Goal: Information Seeking & Learning: Learn about a topic

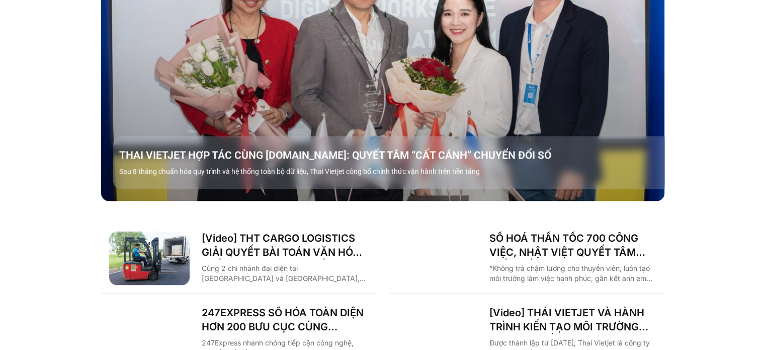
scroll to position [1404, 0]
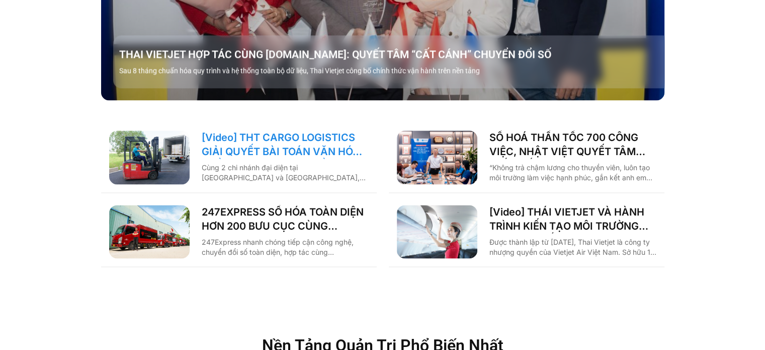
click at [322, 130] on link "[Video] THT CARGO LOGISTICS GIẢI QUYẾT BÀI TOÁN VĂN HÓA NHẰM TĂNG TRƯỞNG BỀN VỮ…" at bounding box center [285, 144] width 167 height 28
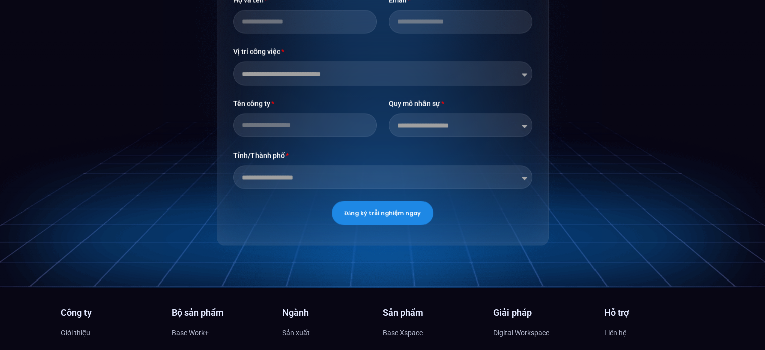
scroll to position [1610, 0]
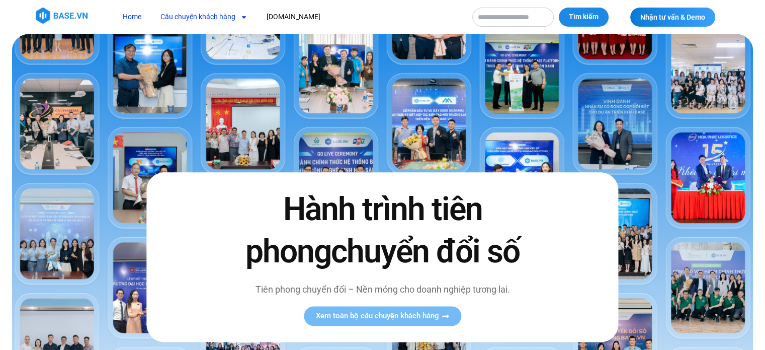
click at [177, 10] on link "Câu chuyện khách hàng" at bounding box center [204, 17] width 102 height 19
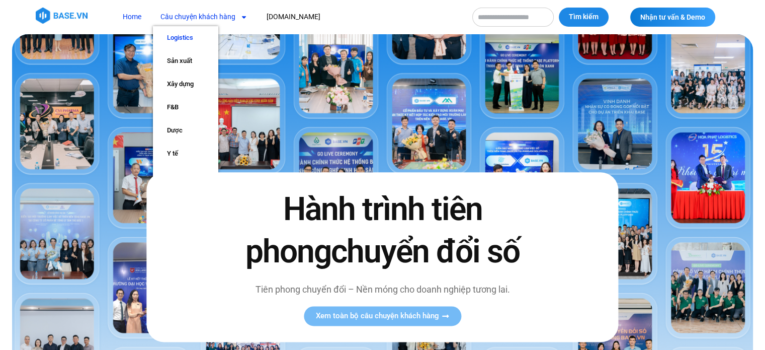
click at [181, 34] on link "Logistics" at bounding box center [185, 37] width 65 height 23
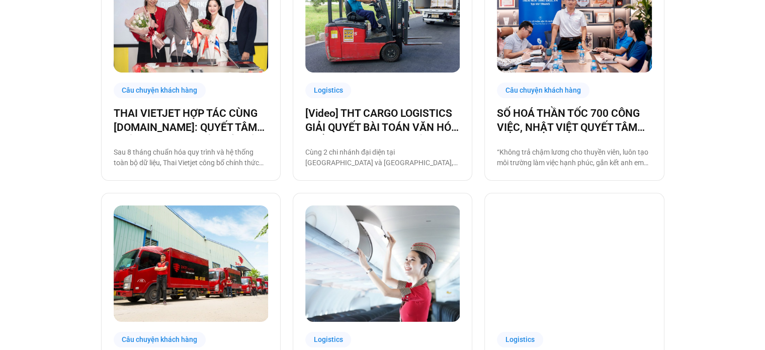
scroll to position [503, 0]
